Goal: Transaction & Acquisition: Purchase product/service

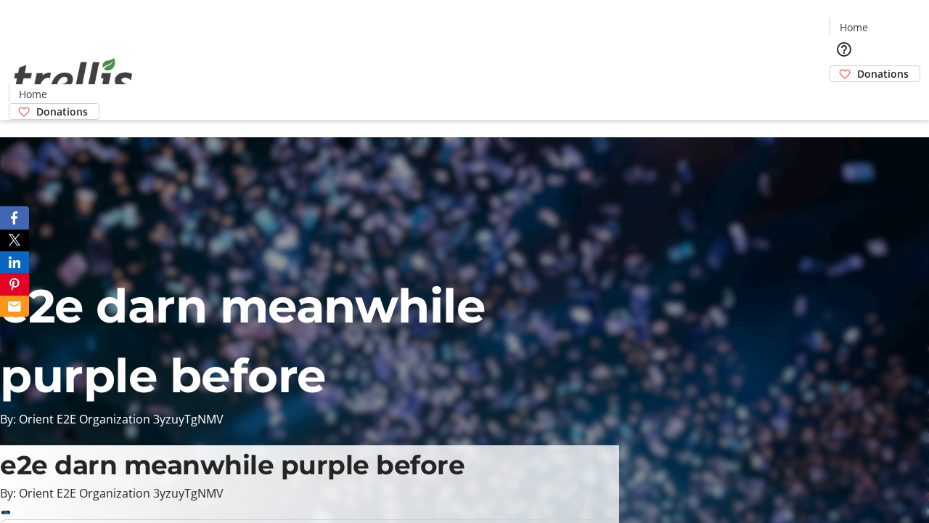
click at [857, 66] on span "Donations" at bounding box center [883, 73] width 52 height 15
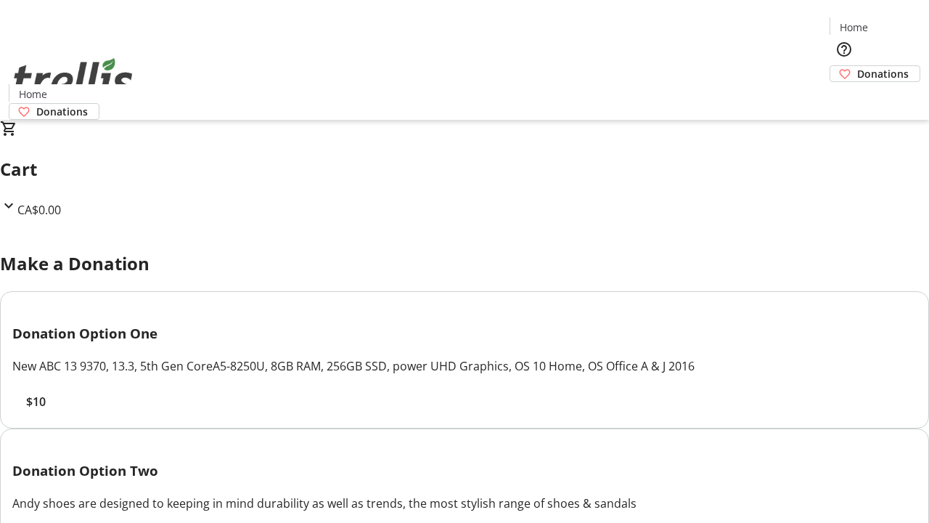
click at [46, 410] on span "$10" at bounding box center [36, 401] width 20 height 17
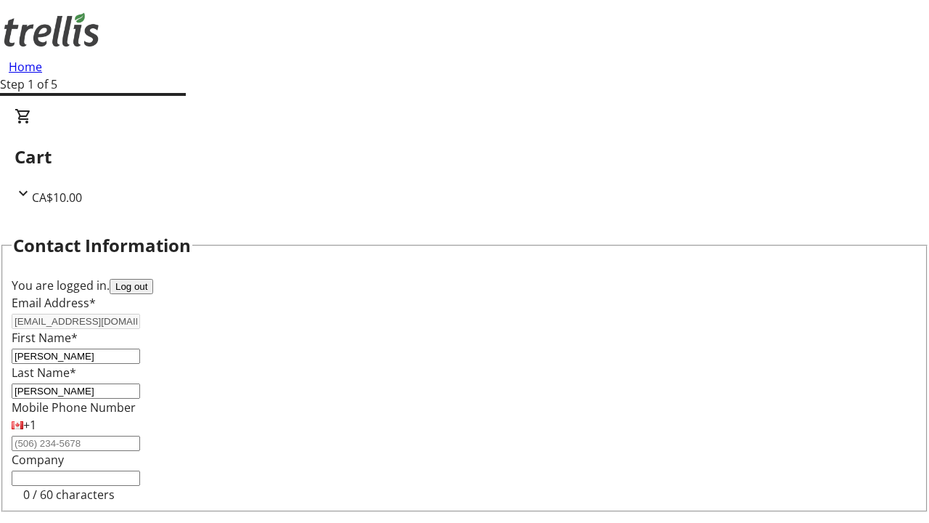
select select "BC"
select select "CA"
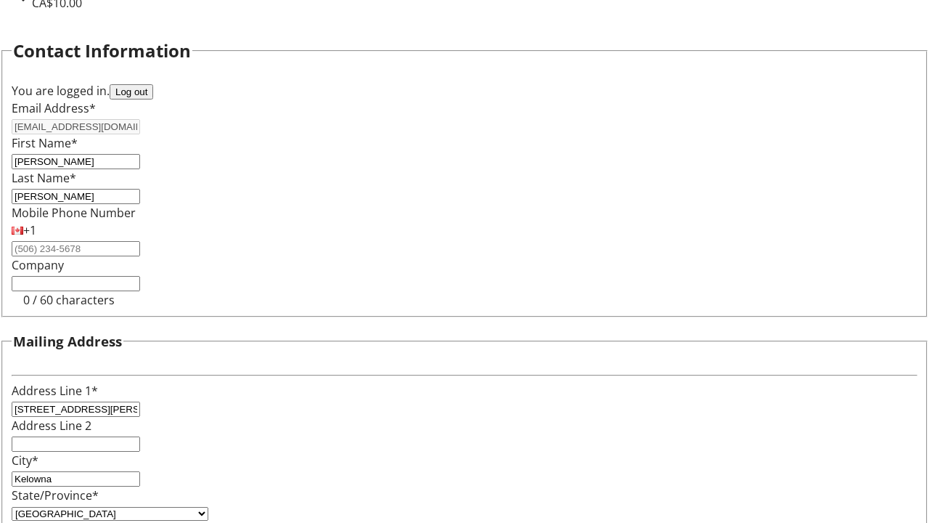
type input "V1Y 0C2"
